Goal: Check status: Check status

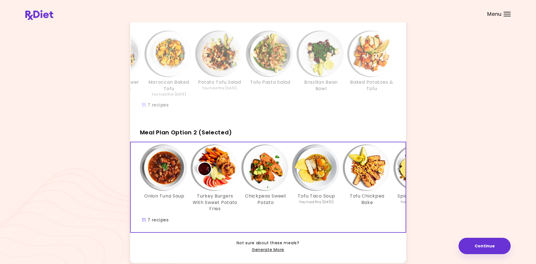
scroll to position [44, 0]
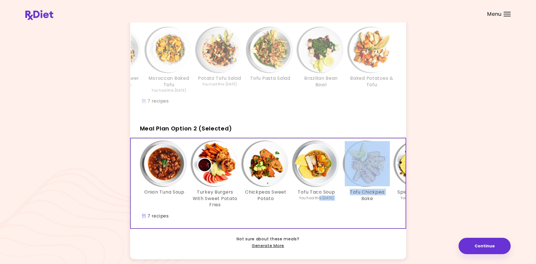
drag, startPoint x: 315, startPoint y: 232, endPoint x: 345, endPoint y: 224, distance: 31.4
click at [359, 228] on div "Onion Tuna Soup Turkey Burgers With Sweet Potato Fries Chickpeas Sweet Potato T…" at bounding box center [317, 183] width 372 height 90
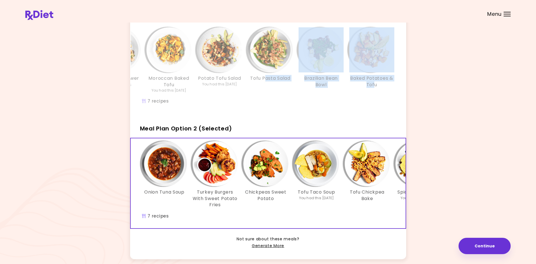
drag, startPoint x: 375, startPoint y: 113, endPoint x: 264, endPoint y: 116, distance: 110.7
click at [264, 114] on div "Turkey Avocado Tacos You had this [DATE] Roast Cauliflower & Potatoes Moroccan …" at bounding box center [268, 69] width 276 height 90
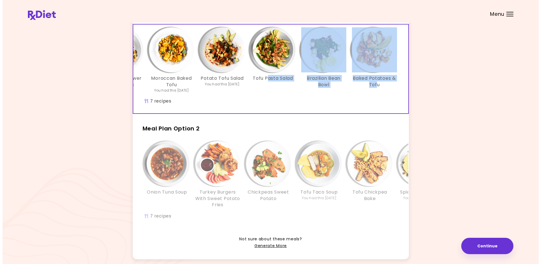
scroll to position [0, 0]
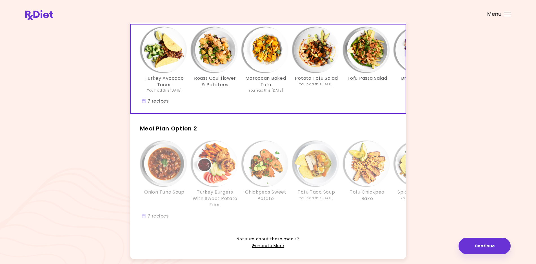
click at [189, 64] on div "Turkey Avocado Tacos You had this [DATE]" at bounding box center [164, 60] width 51 height 66
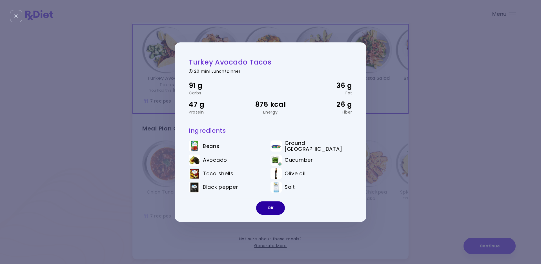
click at [268, 205] on button "OK" at bounding box center [270, 208] width 29 height 14
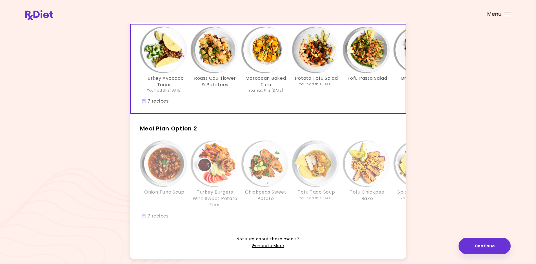
click at [182, 70] on div "Info - Turkey Avocado Tacos - Meal Plan Option 1 (Selected)" at bounding box center [164, 49] width 45 height 45
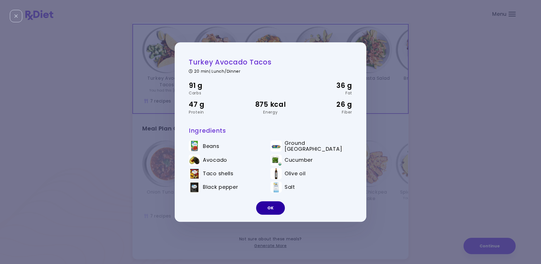
click at [269, 206] on button "OK" at bounding box center [270, 208] width 29 height 14
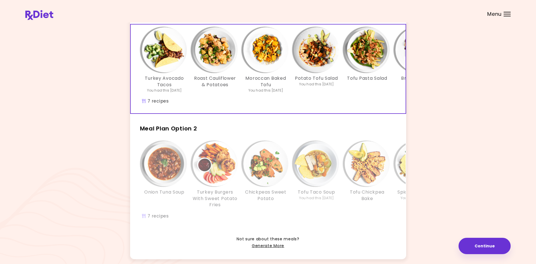
click at [284, 153] on div "Info - Chickpeas Sweet Potato - Meal Plan Option 2" at bounding box center [265, 163] width 45 height 45
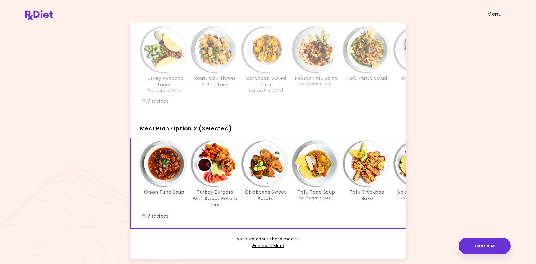
click at [269, 88] on h3 "Moroccan Baked Tofu" at bounding box center [265, 81] width 45 height 13
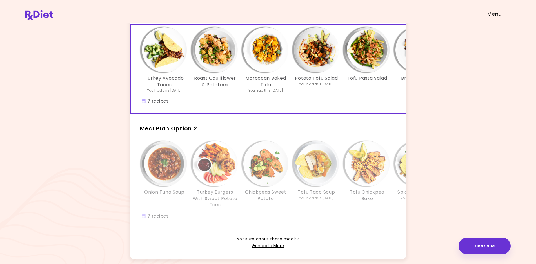
click at [270, 133] on h2 "Meal Plan Option 2" at bounding box center [268, 126] width 276 height 15
click at [221, 145] on div "Onion Tuna Soup Turkey Burgers With Sweet Potato Fries Chickpeas Sweet Potato T…" at bounding box center [317, 183] width 372 height 90
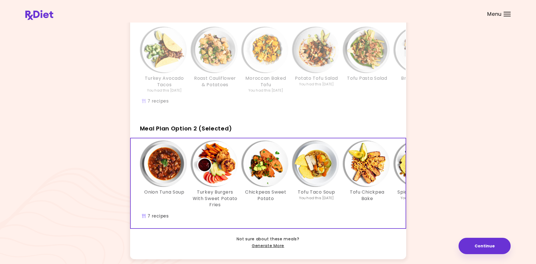
click at [251, 90] on div "You had this [DATE]" at bounding box center [265, 90] width 35 height 5
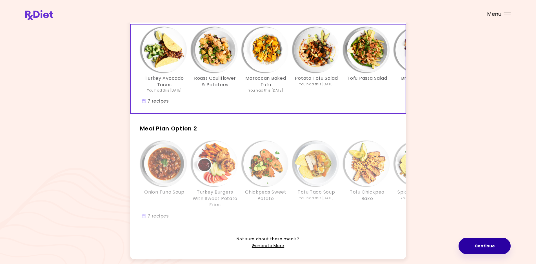
click at [470, 249] on button "Continue" at bounding box center [484, 246] width 52 height 16
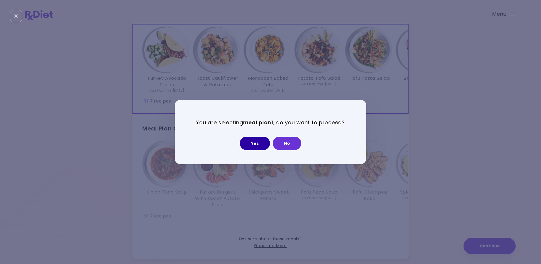
click at [263, 143] on button "Yes" at bounding box center [255, 144] width 30 height 14
select select "**********"
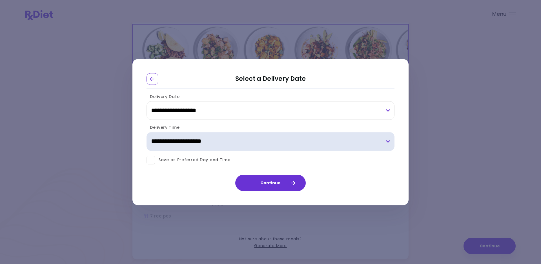
click at [257, 141] on select "**********" at bounding box center [270, 141] width 248 height 19
select select "*"
click at [146, 132] on select "**********" at bounding box center [270, 141] width 248 height 19
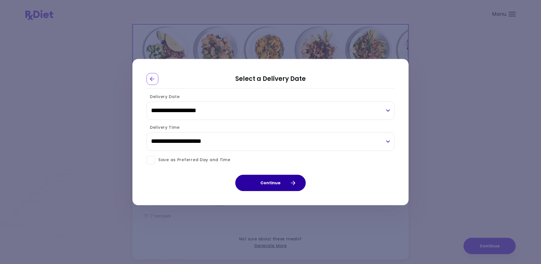
click at [262, 188] on button "Continue" at bounding box center [270, 183] width 70 height 16
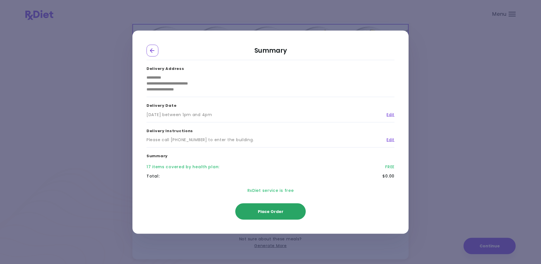
click at [251, 212] on button "Place Order" at bounding box center [270, 211] width 70 height 16
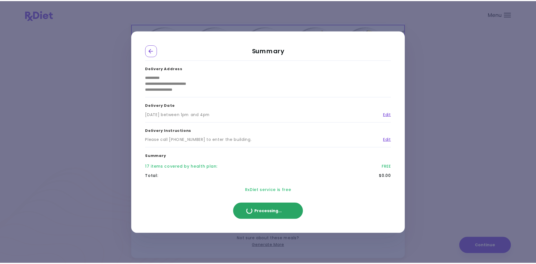
scroll to position [36, 0]
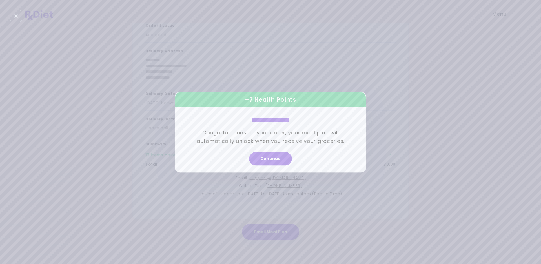
click at [281, 152] on div "Continue" at bounding box center [270, 160] width 191 height 23
click at [280, 157] on button "Continue" at bounding box center [270, 159] width 43 height 14
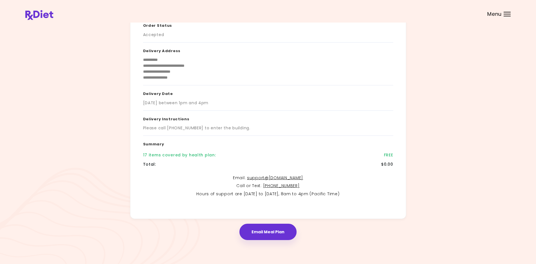
click at [508, 12] on div "Menu" at bounding box center [507, 14] width 7 height 5
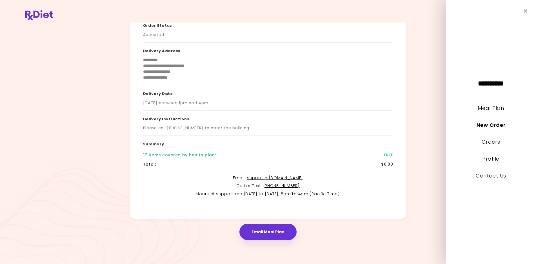
click at [497, 176] on link "Contact Us" at bounding box center [491, 175] width 30 height 7
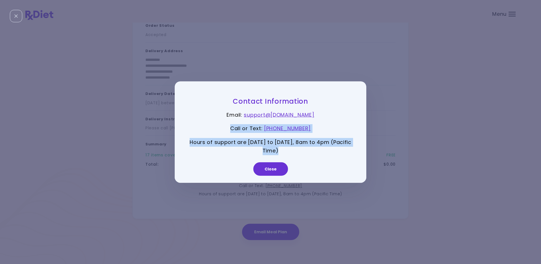
drag, startPoint x: 224, startPoint y: 125, endPoint x: 358, endPoint y: 152, distance: 135.9
click at [358, 152] on div "Contact Information Email : support@ [DOMAIN_NAME] Call or Text : [PHONE_NUMBER…" at bounding box center [268, 132] width 186 height 74
click at [261, 173] on button "Close" at bounding box center [270, 169] width 35 height 14
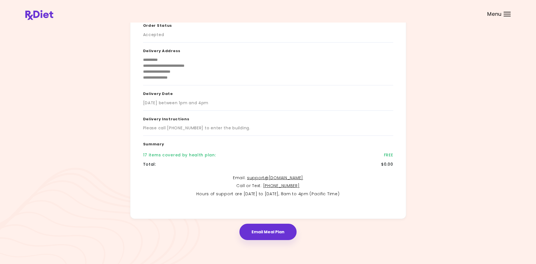
scroll to position [0, 0]
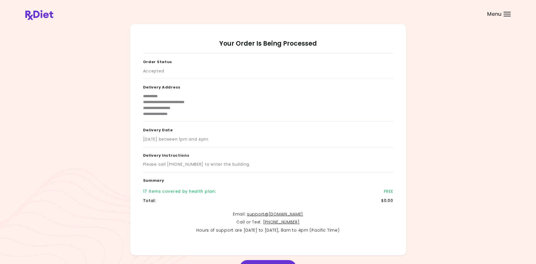
click at [507, 15] on div "Menu" at bounding box center [507, 14] width 7 height 5
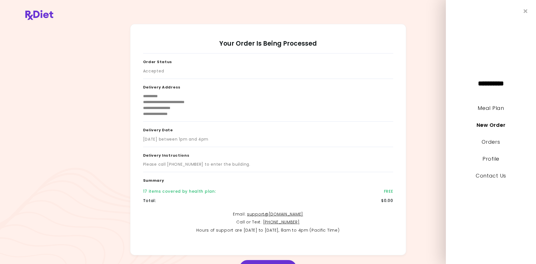
click at [487, 174] on link "Contact Us" at bounding box center [491, 175] width 30 height 7
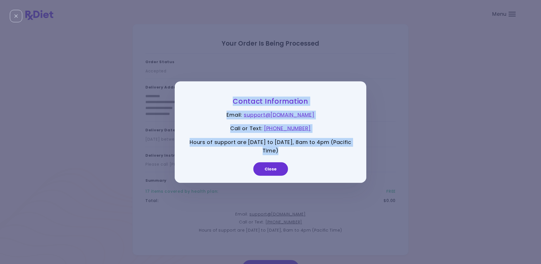
drag, startPoint x: 299, startPoint y: 150, endPoint x: 191, endPoint y: 101, distance: 118.9
click at [191, 101] on div "Contact Information Email : support@ [DOMAIN_NAME] Call or Text : [PHONE_NUMBER…" at bounding box center [270, 133] width 163 height 72
click at [192, 102] on h3 "Contact Information" at bounding box center [270, 101] width 163 height 9
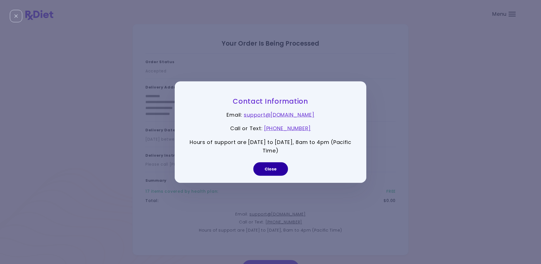
click at [280, 170] on button "Close" at bounding box center [270, 169] width 35 height 14
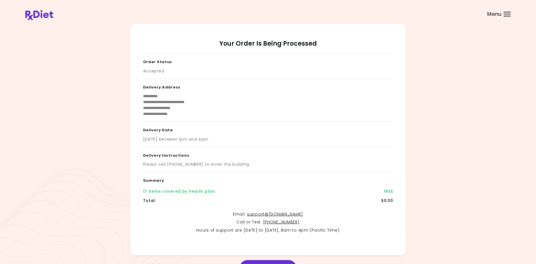
click at [505, 14] on div "Menu" at bounding box center [507, 14] width 7 height 5
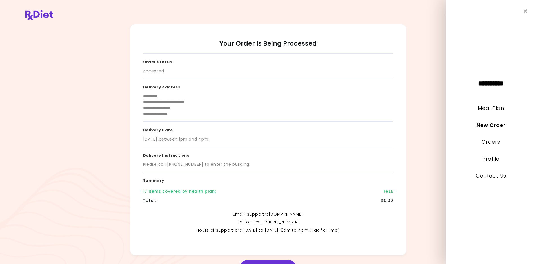
click at [488, 142] on link "Orders" at bounding box center [491, 141] width 18 height 7
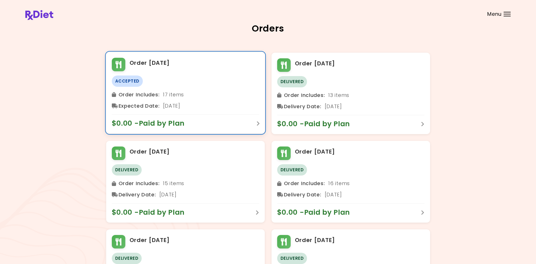
click at [130, 80] on span "Accepted" at bounding box center [127, 80] width 31 height 11
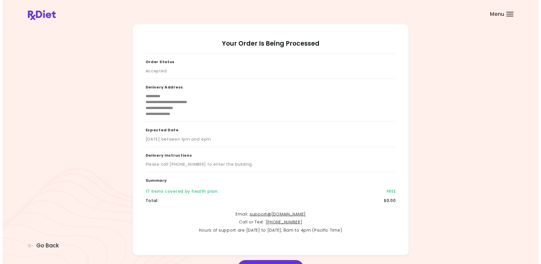
scroll to position [36, 0]
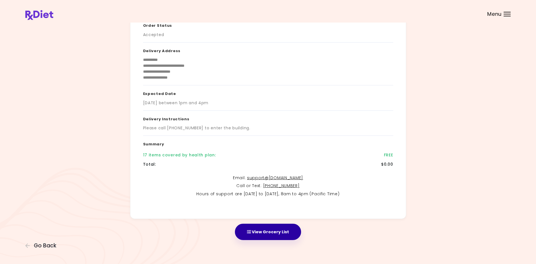
click at [273, 236] on button "View Grocery List" at bounding box center [268, 232] width 66 height 16
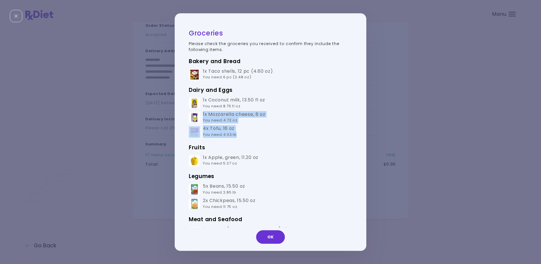
drag, startPoint x: 203, startPoint y: 113, endPoint x: 259, endPoint y: 137, distance: 61.3
click at [259, 137] on tbody "1x Coconut milk , 13.50 fl oz You need : 8.75 fl oz 1x Mozzarella cheese , 8 oz…" at bounding box center [270, 117] width 163 height 43
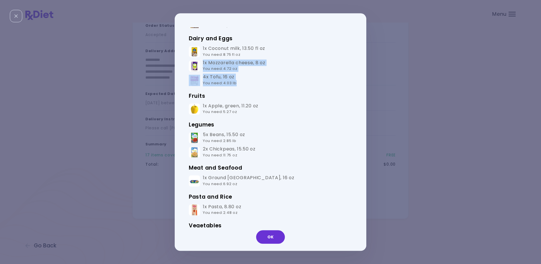
scroll to position [0, 0]
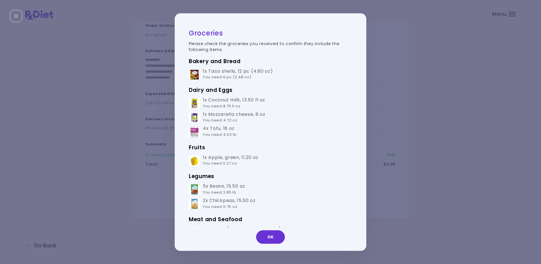
click at [184, 121] on div "Groceries Please check the groceries you received to confirm they include the f…" at bounding box center [268, 131] width 186 height 209
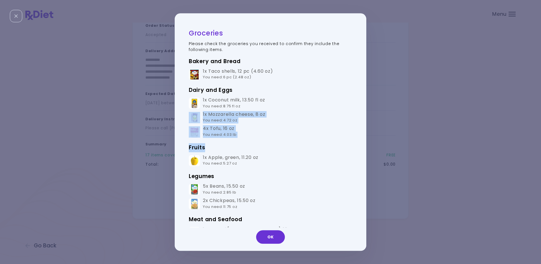
drag, startPoint x: 201, startPoint y: 115, endPoint x: 244, endPoint y: 140, distance: 49.8
click at [244, 140] on div "Bakery and Bread 1x Taco shells , 12 pc (4.60 oz) You need : 6 pc (2.48 oz) Dai…" at bounding box center [270, 227] width 163 height 340
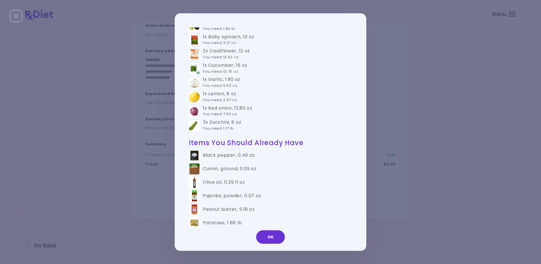
scroll to position [351, 0]
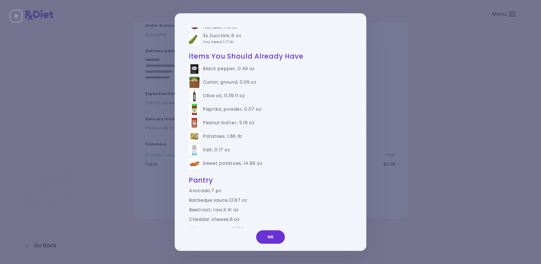
drag, startPoint x: 358, startPoint y: 144, endPoint x: 357, endPoint y: 86, distance: 58.3
click at [357, 86] on div "Groceries Please check the groceries you received to confirm they include the f…" at bounding box center [268, 131] width 186 height 209
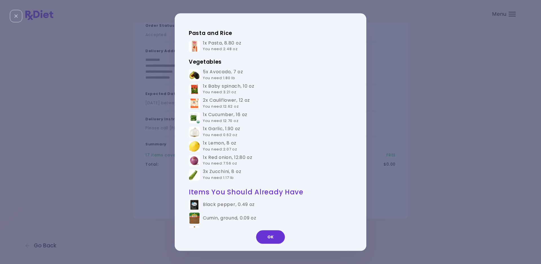
scroll to position [211, 0]
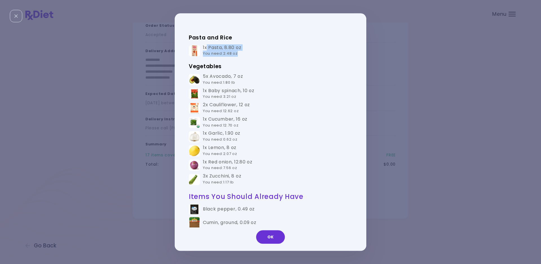
drag, startPoint x: 207, startPoint y: 43, endPoint x: 284, endPoint y: 53, distance: 77.4
click at [284, 53] on td "1x Pasta , 8.80 oz You need : 2.48 oz" at bounding box center [270, 51] width 163 height 14
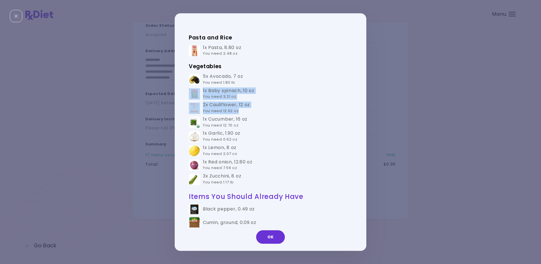
drag, startPoint x: 201, startPoint y: 90, endPoint x: 249, endPoint y: 110, distance: 51.8
click at [249, 110] on tbody "5x Avocado , 7 oz You need : 1.80 lb 1x Baby spinach , 10 oz You need : 3.21 oz…" at bounding box center [270, 129] width 163 height 114
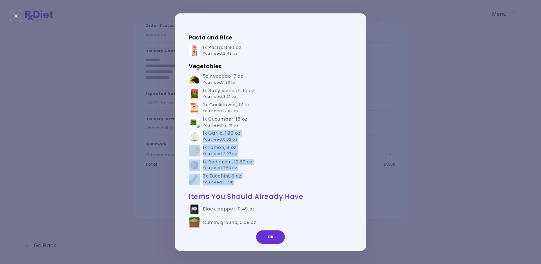
drag, startPoint x: 201, startPoint y: 132, endPoint x: 272, endPoint y: 186, distance: 89.0
click at [272, 186] on tbody "5x Avocado , 7 oz You need : 1.80 lb 1x Baby spinach , 10 oz You need : 3.21 oz…" at bounding box center [270, 129] width 163 height 114
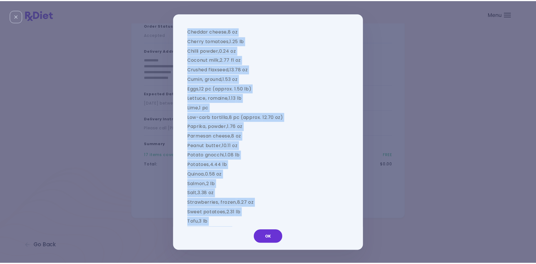
scroll to position [585, 0]
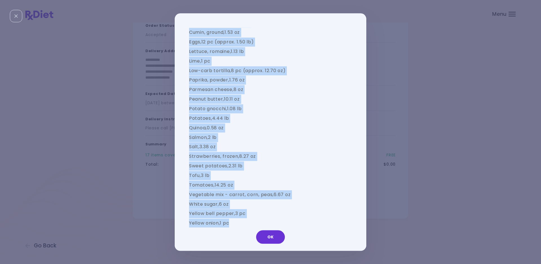
drag, startPoint x: 188, startPoint y: 71, endPoint x: 252, endPoint y: 230, distance: 170.9
click at [252, 230] on div "Groceries Please check the groceries you received to confirm they include the f…" at bounding box center [270, 131] width 191 height 237
click at [279, 235] on button "OK" at bounding box center [270, 237] width 29 height 14
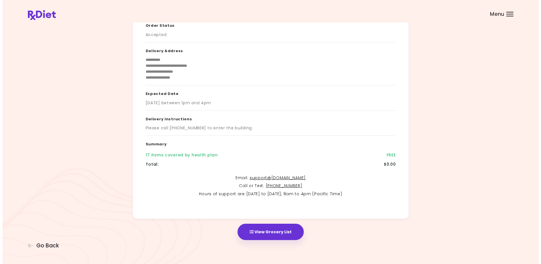
scroll to position [0, 0]
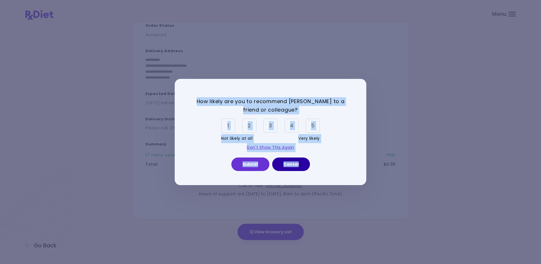
click at [290, 164] on button "Cancel" at bounding box center [291, 164] width 38 height 14
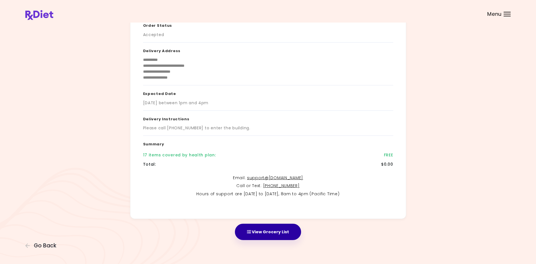
click at [272, 229] on button "View Grocery List" at bounding box center [268, 232] width 66 height 16
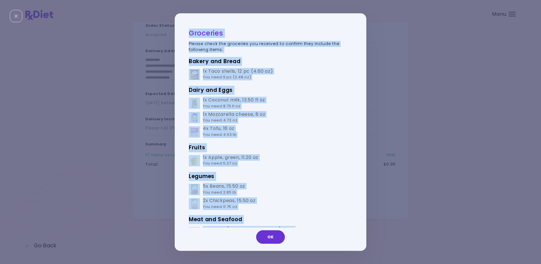
click at [332, 119] on td "1x Mozzarella cheese , 8 oz You need : 4.72 oz" at bounding box center [270, 117] width 163 height 14
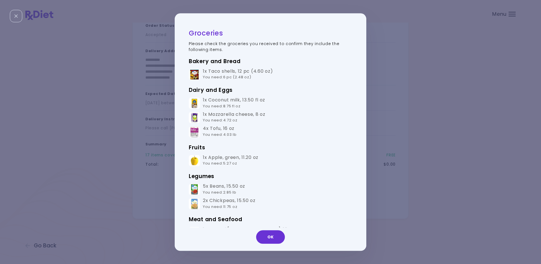
click at [279, 238] on button "OK" at bounding box center [270, 237] width 29 height 14
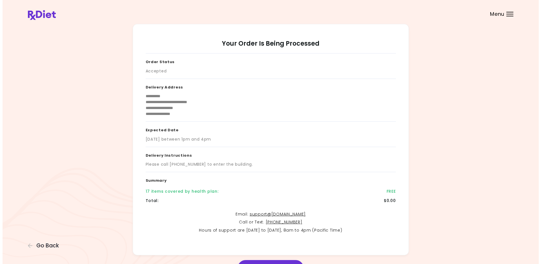
scroll to position [33, 0]
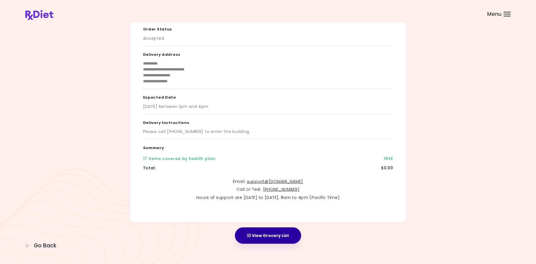
click at [259, 240] on button "View Grocery List" at bounding box center [268, 235] width 66 height 16
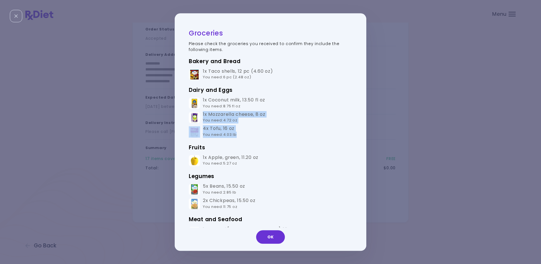
drag, startPoint x: 202, startPoint y: 113, endPoint x: 271, endPoint y: 128, distance: 70.7
click at [268, 132] on tbody "1x Coconut milk , 13.50 fl oz You need : 8.75 fl oz 1x Mozzarella cheese , 8 oz…" at bounding box center [270, 117] width 163 height 43
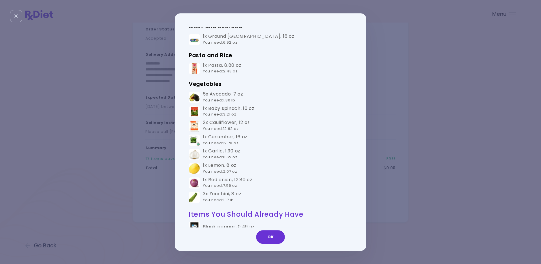
scroll to position [219, 0]
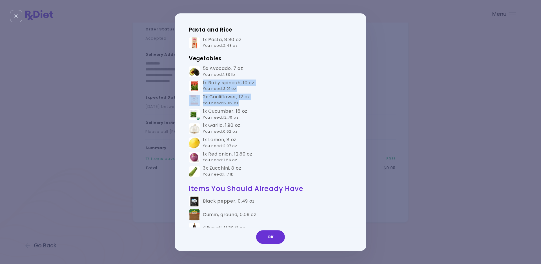
drag, startPoint x: 203, startPoint y: 80, endPoint x: 268, endPoint y: 105, distance: 69.4
click at [268, 105] on tbody "5x Avocado , 7 oz You need : 1.80 lb 1x Baby spinach , 10 oz You need : 3.21 oz…" at bounding box center [270, 121] width 163 height 114
drag, startPoint x: 207, startPoint y: 67, endPoint x: 261, endPoint y: 81, distance: 56.0
click at [261, 81] on tbody "5x Avocado , 7 oz You need : 1.80 lb 1x Baby spinach , 10 oz You need : 3.21 oz…" at bounding box center [270, 121] width 163 height 114
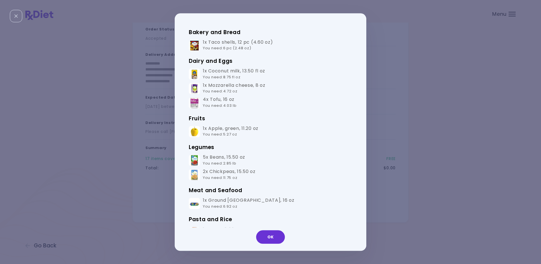
scroll to position [10, 0]
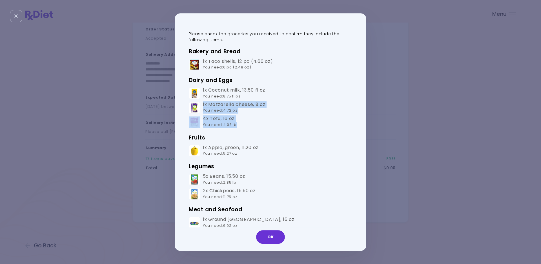
drag, startPoint x: 203, startPoint y: 102, endPoint x: 255, endPoint y: 124, distance: 56.7
click at [255, 124] on tbody "1x Coconut milk , 13.50 fl oz You need : 8.75 fl oz 1x Mozzarella cheese , 8 oz…" at bounding box center [270, 107] width 163 height 43
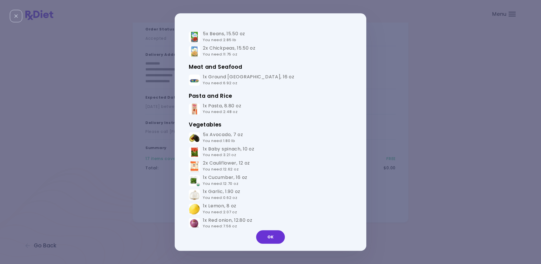
scroll to position [185, 0]
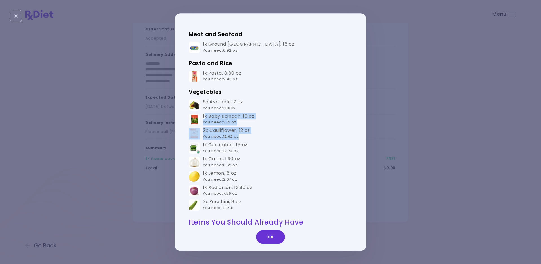
drag, startPoint x: 204, startPoint y: 116, endPoint x: 255, endPoint y: 134, distance: 53.8
click at [255, 134] on tbody "5x Avocado , 7 oz You need : 1.80 lb 1x Baby spinach , 10 oz You need : 3.21 oz…" at bounding box center [270, 155] width 163 height 114
drag, startPoint x: 203, startPoint y: 102, endPoint x: 251, endPoint y: 105, distance: 48.3
click at [251, 105] on td "5x Avocado , 7 oz You need : 1.80 lb" at bounding box center [270, 105] width 163 height 14
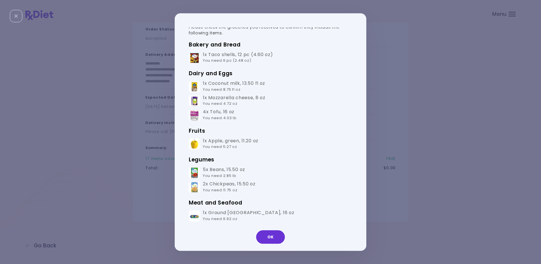
scroll to position [68, 0]
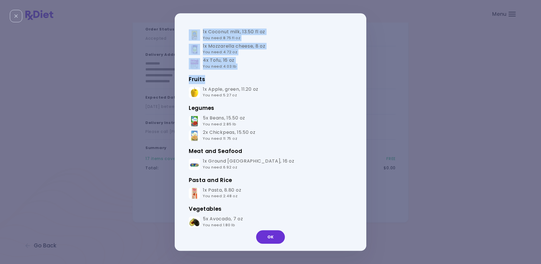
drag, startPoint x: 361, startPoint y: 86, endPoint x: 359, endPoint y: 53, distance: 33.0
click at [359, 53] on div "Groceries Please check the groceries you received to confirm they include the f…" at bounding box center [270, 131] width 191 height 237
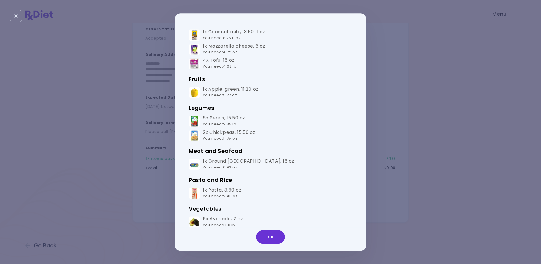
drag, startPoint x: 358, startPoint y: 59, endPoint x: 361, endPoint y: 39, distance: 20.0
click at [361, 39] on div "Groceries Please check the groceries you received to confirm they include the f…" at bounding box center [270, 131] width 191 height 237
drag, startPoint x: 201, startPoint y: 46, endPoint x: 248, endPoint y: 52, distance: 48.1
click at [248, 52] on td "1x Mozzarella cheese , 8 oz You need : 4.72 oz" at bounding box center [270, 49] width 163 height 14
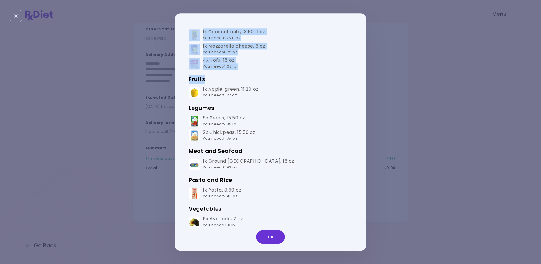
drag, startPoint x: 363, startPoint y: 74, endPoint x: 365, endPoint y: 94, distance: 20.7
click at [368, 109] on div "Groceries Please check the groceries you received to confirm they include the f…" at bounding box center [270, 132] width 541 height 264
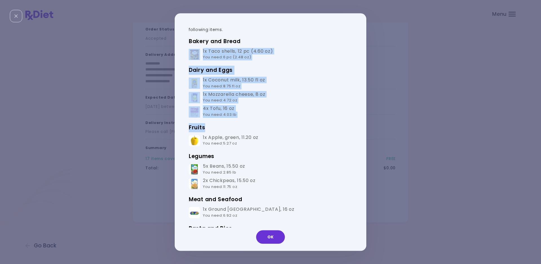
scroll to position [0, 0]
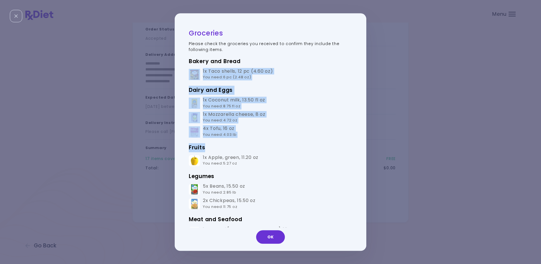
click at [180, 100] on div "Groceries Please check the groceries you received to confirm they include the f…" at bounding box center [268, 131] width 186 height 209
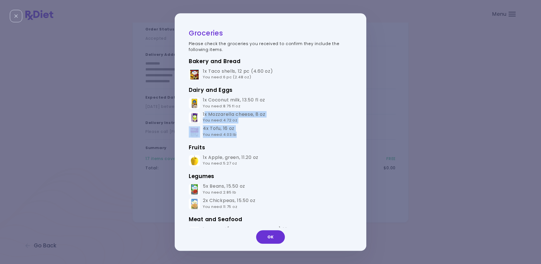
drag, startPoint x: 204, startPoint y: 110, endPoint x: 240, endPoint y: 134, distance: 43.4
click at [240, 134] on tbody "1x Coconut milk , 13.50 fl oz You need : 8.75 fl oz 1x Mozzarella cheese , 8 oz…" at bounding box center [270, 117] width 163 height 43
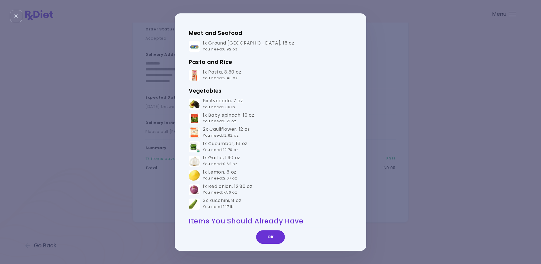
scroll to position [187, 0]
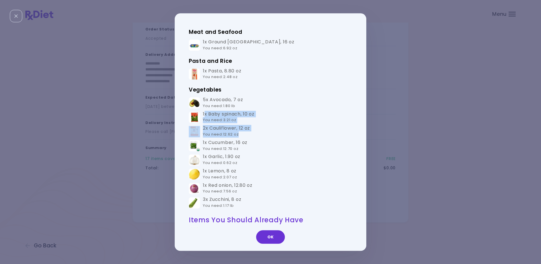
drag, startPoint x: 204, startPoint y: 112, endPoint x: 267, endPoint y: 137, distance: 68.1
click at [267, 137] on tbody "5x Avocado , 7 oz You need : 1.80 lb 1x Baby spinach , 10 oz You need : 3.21 oz…" at bounding box center [270, 153] width 163 height 114
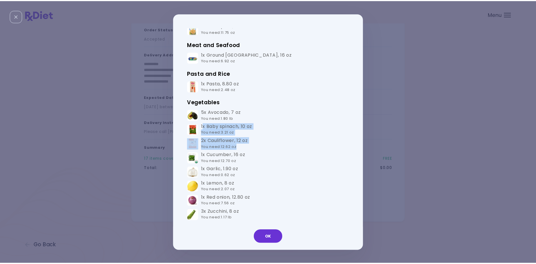
scroll to position [183, 0]
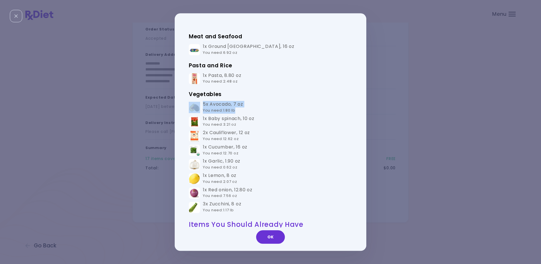
drag, startPoint x: 200, startPoint y: 101, endPoint x: 248, endPoint y: 112, distance: 49.6
click at [248, 112] on td "5x Avocado , 7 oz You need : 1.80 lb" at bounding box center [270, 107] width 163 height 14
drag, startPoint x: 203, startPoint y: 177, endPoint x: 241, endPoint y: 181, distance: 37.9
click at [241, 181] on td "1x Lemon , 8 oz You need : 2.07 oz" at bounding box center [270, 179] width 163 height 14
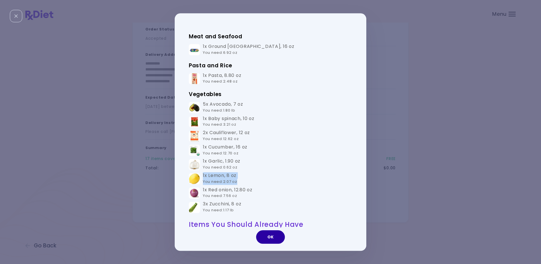
click at [260, 239] on button "OK" at bounding box center [270, 237] width 29 height 14
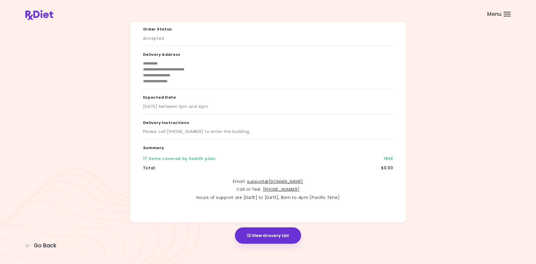
scroll to position [0, 0]
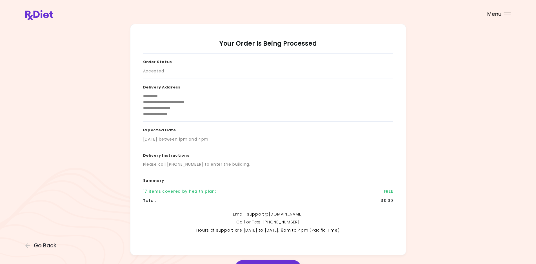
click at [507, 15] on div "Menu" at bounding box center [507, 14] width 7 height 5
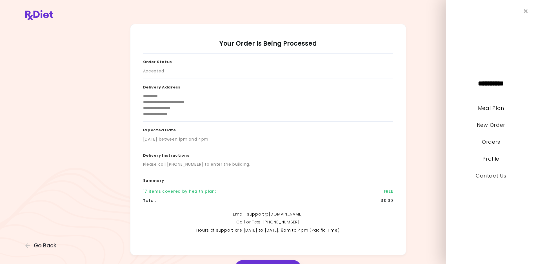
click at [491, 123] on link "New Order" at bounding box center [490, 124] width 28 height 7
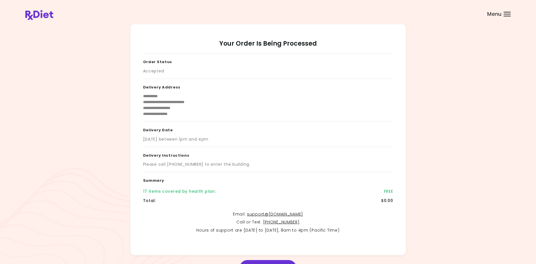
click at [507, 15] on div "Menu" at bounding box center [507, 14] width 7 height 5
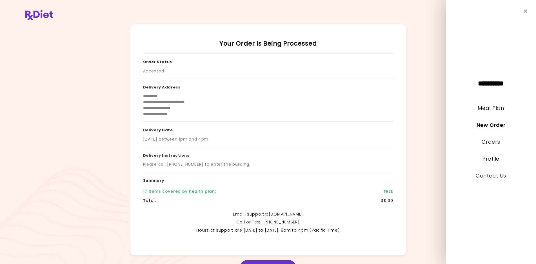
click at [488, 142] on link "Orders" at bounding box center [491, 141] width 18 height 7
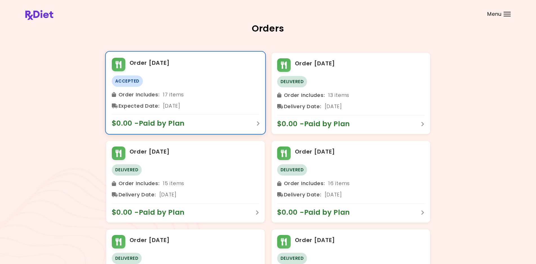
drag, startPoint x: 162, startPoint y: 126, endPoint x: 166, endPoint y: 82, distance: 43.6
click at [166, 82] on div "Order [DATE] Accepted Order Includes : 17 items Expected Date : [DATE] $0.00 - …" at bounding box center [185, 92] width 159 height 81
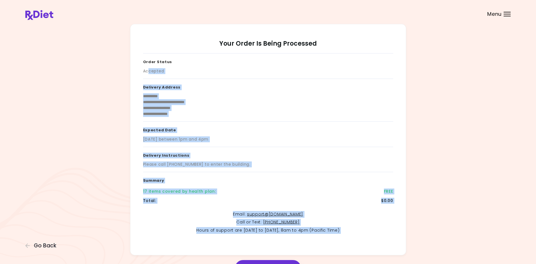
scroll to position [36, 0]
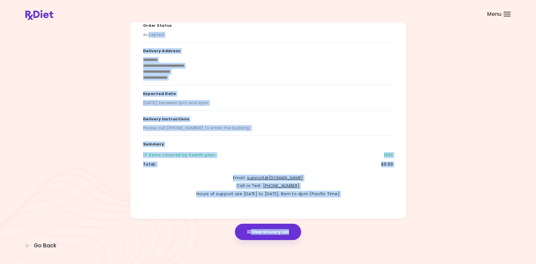
drag, startPoint x: 149, startPoint y: 68, endPoint x: 353, endPoint y: 241, distance: 267.3
click at [353, 241] on div "**********" at bounding box center [268, 114] width 536 height 300
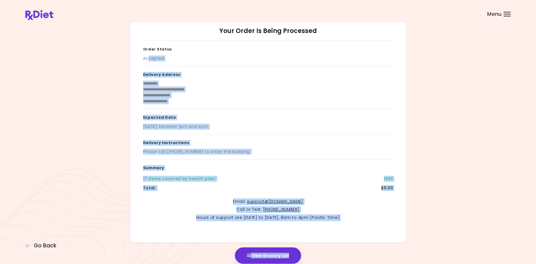
scroll to position [0, 0]
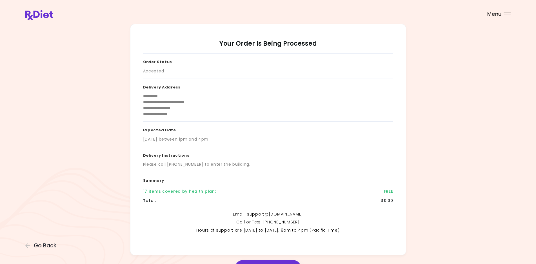
click at [508, 14] on div "Menu" at bounding box center [507, 14] width 7 height 5
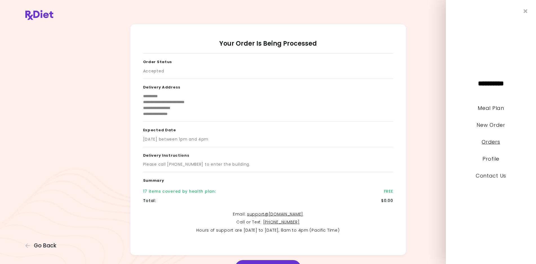
click at [491, 138] on link "Orders" at bounding box center [491, 141] width 18 height 7
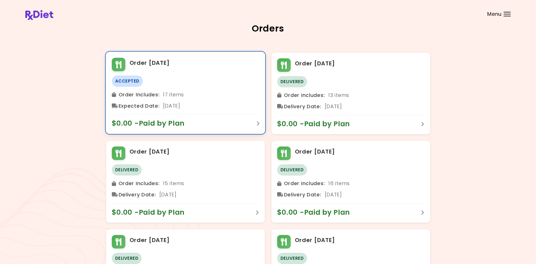
click at [129, 100] on div "Order Includes : 17 items Expected Date : [DATE]" at bounding box center [185, 100] width 147 height 20
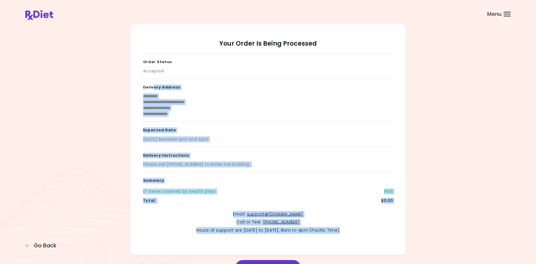
drag, startPoint x: 154, startPoint y: 93, endPoint x: 420, endPoint y: 236, distance: 302.3
click at [420, 236] on div "**********" at bounding box center [267, 139] width 485 height 231
